Goal: Information Seeking & Learning: Learn about a topic

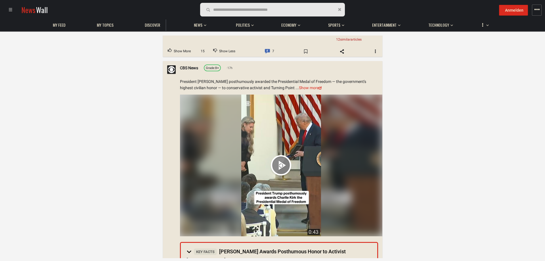
scroll to position [142, 0]
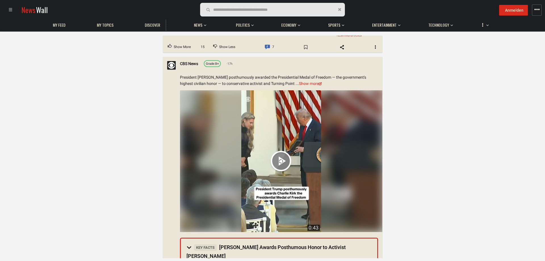
click at [282, 151] on video "Your browser does not support the video tag." at bounding box center [281, 161] width 80 height 142
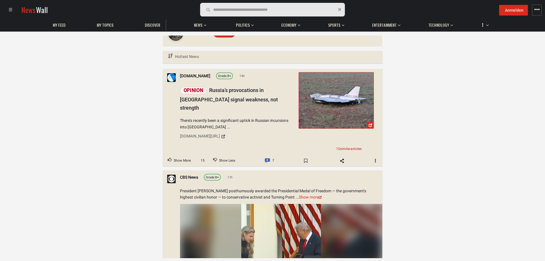
scroll to position [0, 0]
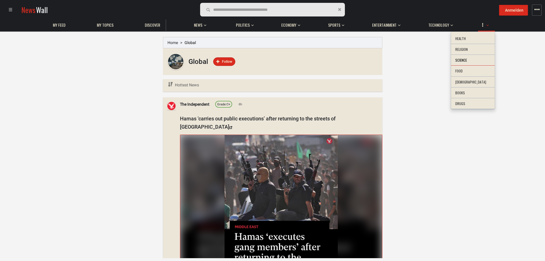
click at [478, 60] on li "Science" at bounding box center [473, 60] width 44 height 11
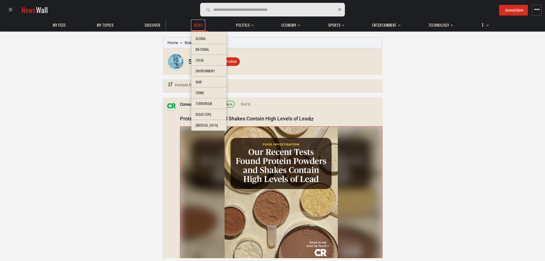
click at [199, 24] on span "News" at bounding box center [198, 24] width 9 height 5
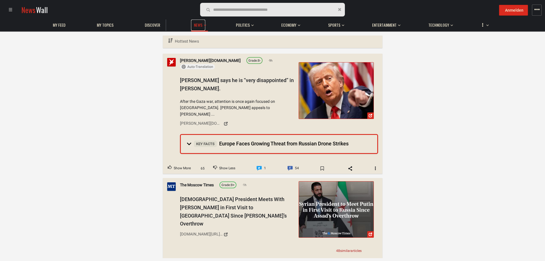
click at [199, 24] on span "News" at bounding box center [198, 24] width 9 height 5
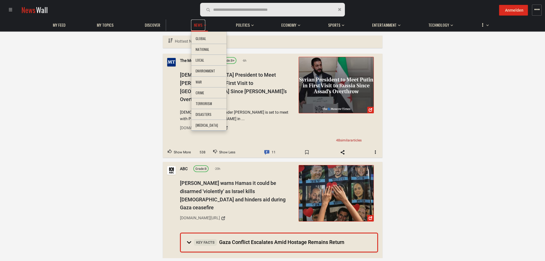
click at [200, 27] on span "News" at bounding box center [198, 24] width 9 height 5
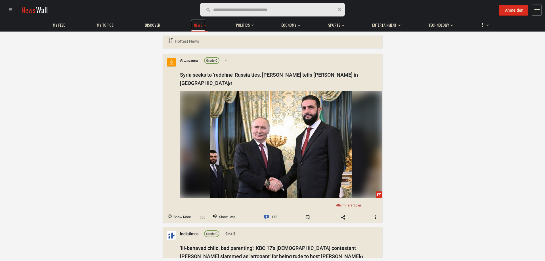
click at [200, 27] on span "News" at bounding box center [198, 24] width 9 height 5
